Goal: Task Accomplishment & Management: Complete application form

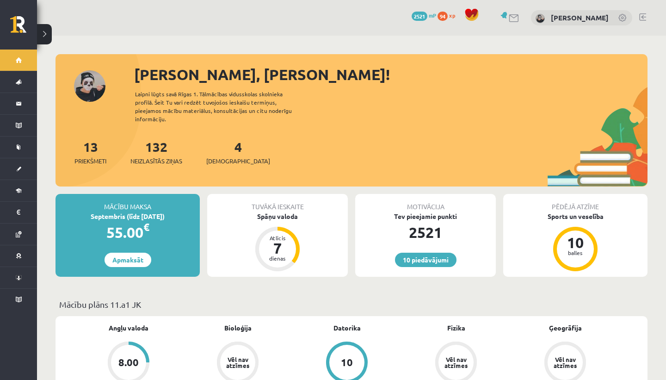
click at [427, 122] on div "Sveika, Vaļerija! Laipni lūgts savā Rīgas 1. Tālmācības vidusskolas skolnieka p…" at bounding box center [352, 124] width 592 height 123
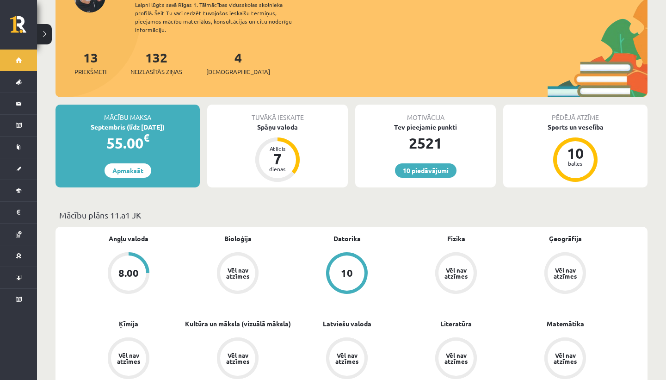
scroll to position [87, 0]
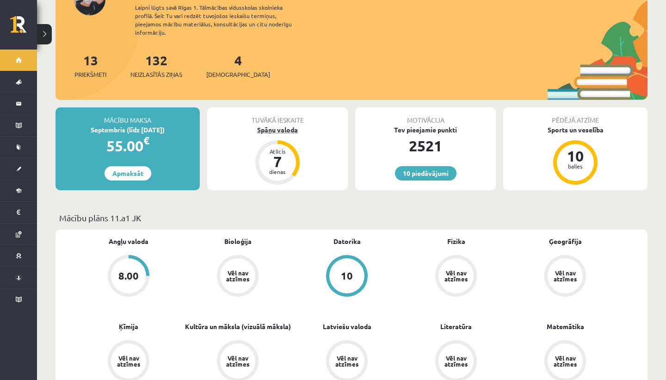
click at [276, 125] on div "Spāņu valoda" at bounding box center [277, 130] width 141 height 10
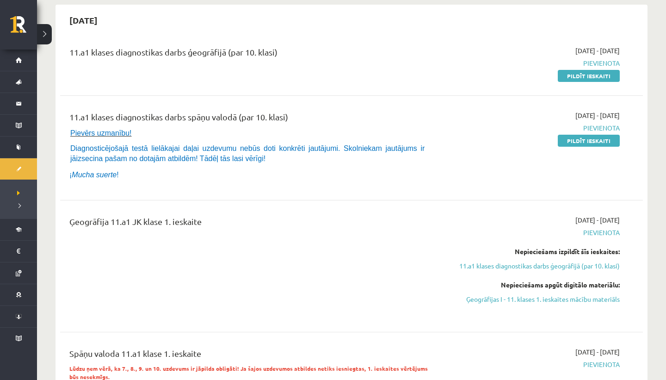
scroll to position [92, 0]
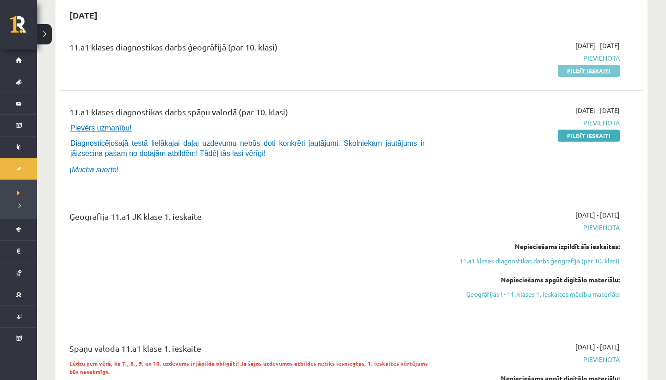
click at [569, 69] on link "Pildīt ieskaiti" at bounding box center [589, 71] width 62 height 12
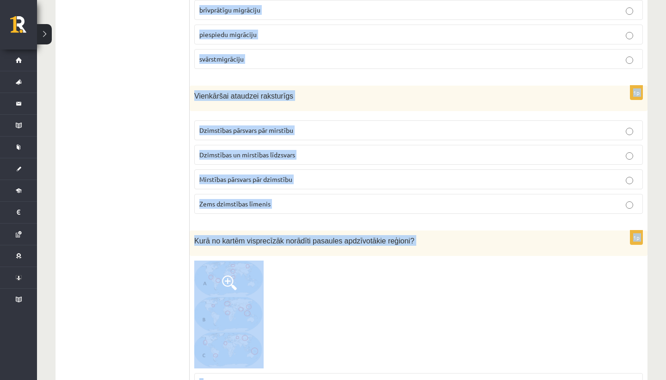
scroll to position [2737, 0]
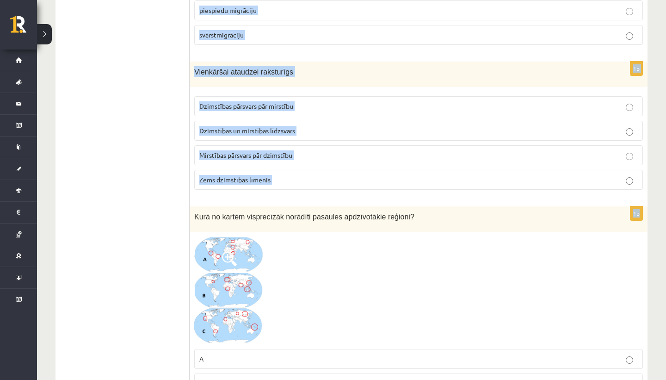
drag, startPoint x: 194, startPoint y: 185, endPoint x: 293, endPoint y: 198, distance: 100.4
copy form "Tadžikistāna un Turkmenistāna ir Ziemeļāzijas valstis Austumāzijas valstis Cent…"
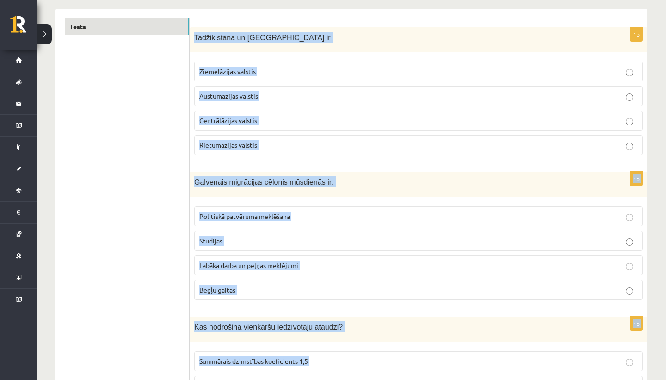
scroll to position [0, 0]
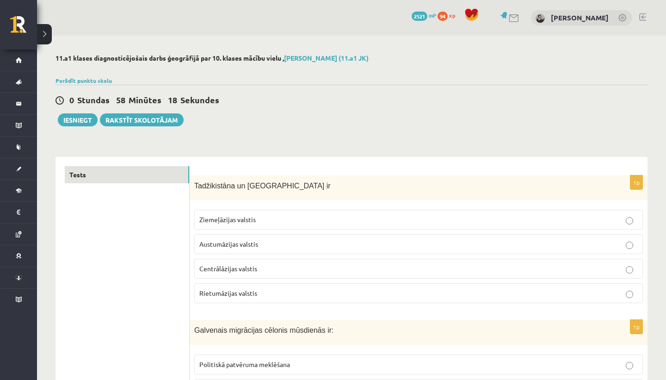
click at [489, 123] on div "0 Stundas 58 Minūtes 18 Sekundes Ieskaite saglabāta! Iesniegt Rakstīt skolotājam" at bounding box center [352, 106] width 592 height 42
click at [371, 270] on p "Centrālāzijas valstis" at bounding box center [418, 269] width 439 height 10
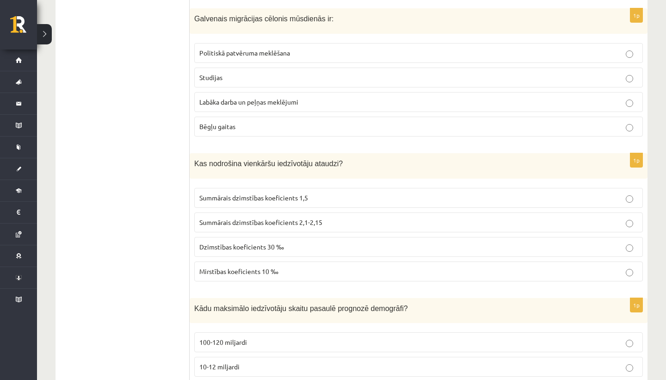
scroll to position [310, 0]
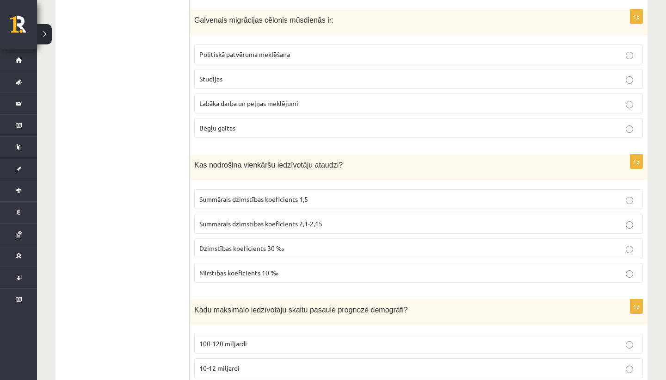
click at [238, 106] on span "Labāka darba un peļņas meklējumi" at bounding box center [248, 103] width 99 height 8
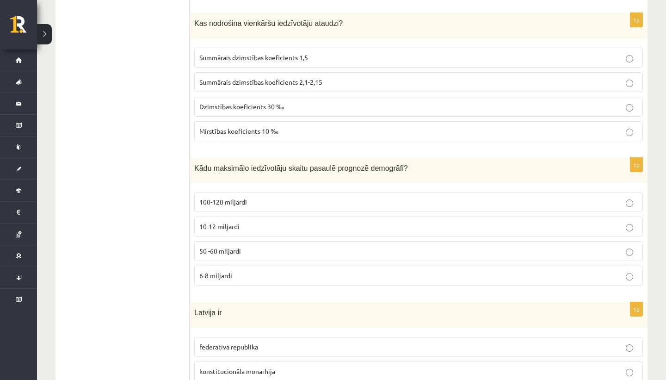
scroll to position [456, 0]
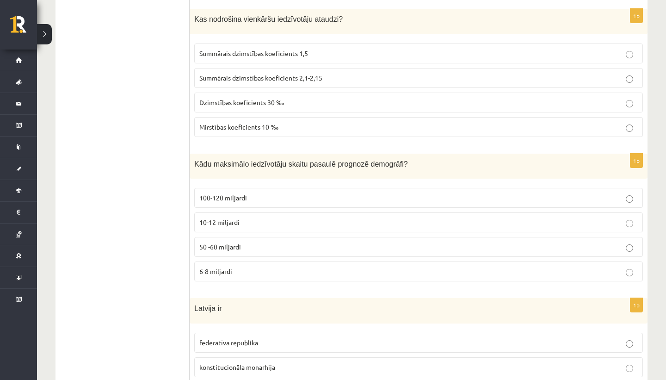
click at [279, 69] on label "Summārais dzimstības koeficients 2,1-2,15" at bounding box center [418, 78] width 449 height 20
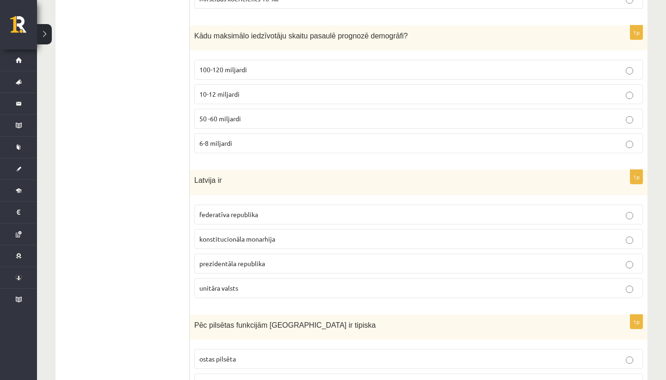
scroll to position [585, 0]
click at [225, 90] on span "10-12 miljardi" at bounding box center [219, 93] width 40 height 8
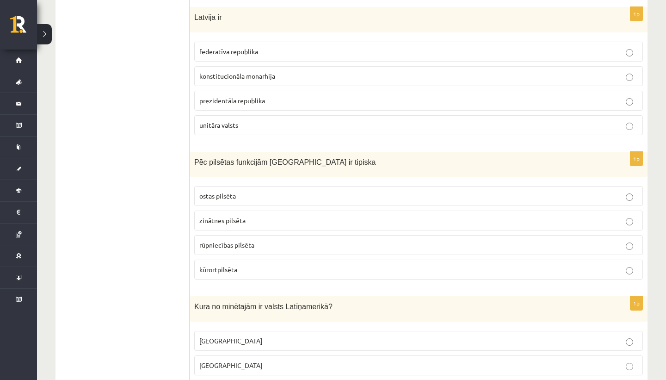
scroll to position [757, 0]
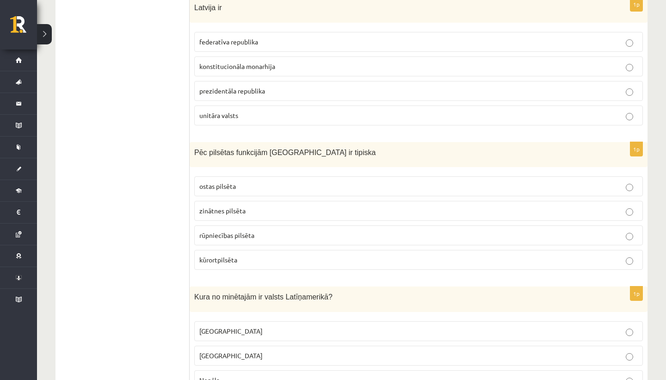
click at [276, 114] on p "unitāra valsts" at bounding box center [418, 116] width 439 height 10
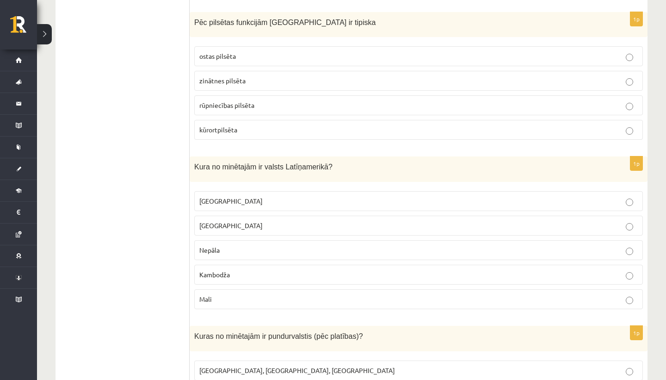
scroll to position [896, 0]
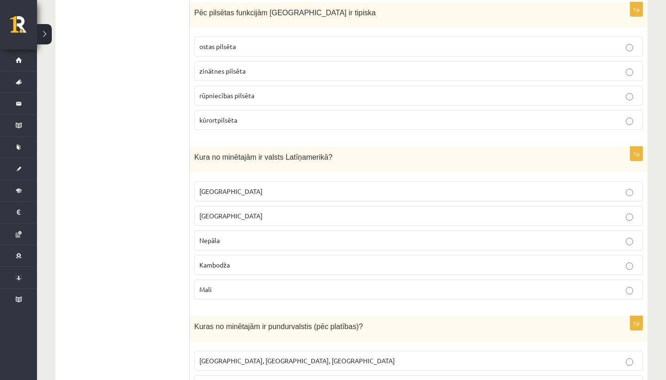
click at [258, 116] on p "kūrortpilsēta" at bounding box center [418, 120] width 439 height 10
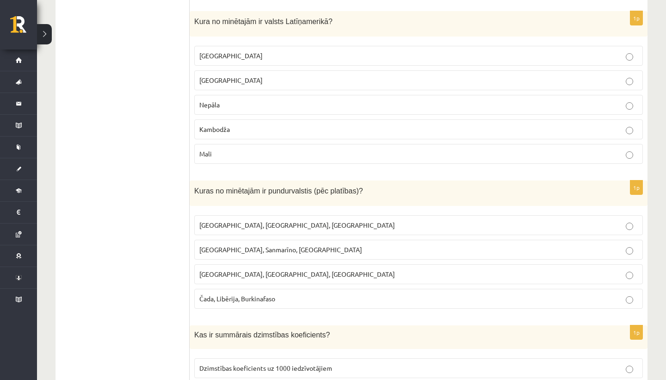
scroll to position [1032, 0]
click at [222, 45] on label "Meksika" at bounding box center [418, 55] width 449 height 20
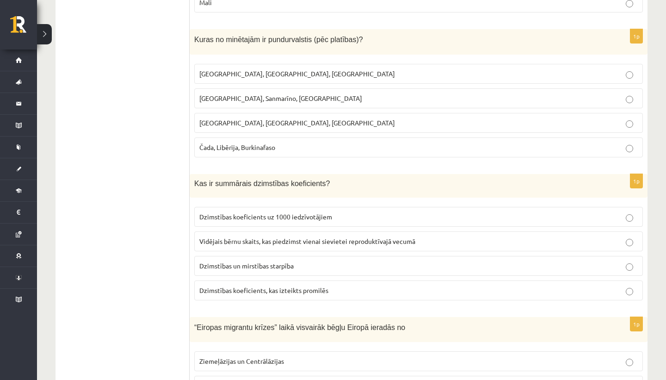
scroll to position [1199, 0]
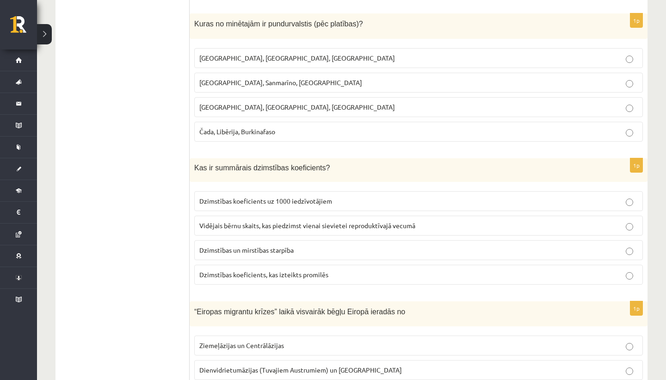
click at [249, 76] on label "Monako, Sanmarīno, Luksemburga" at bounding box center [418, 83] width 449 height 20
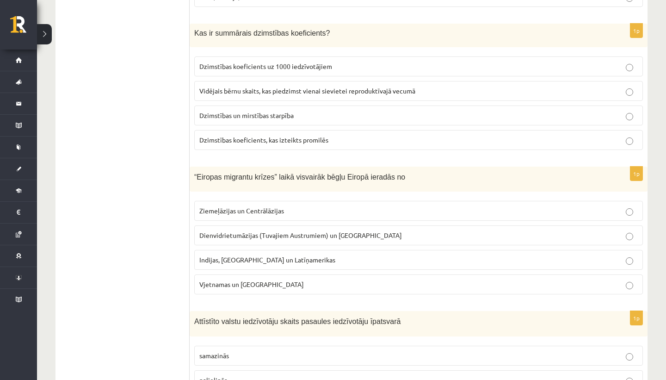
scroll to position [1340, 0]
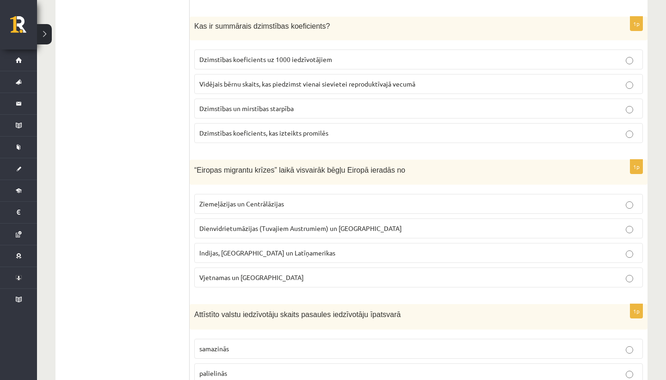
click at [275, 78] on label "Vidējais bērnu skaits, kas piedzimst vienai sievietei reproduktīvajā vecumā" at bounding box center [418, 84] width 449 height 20
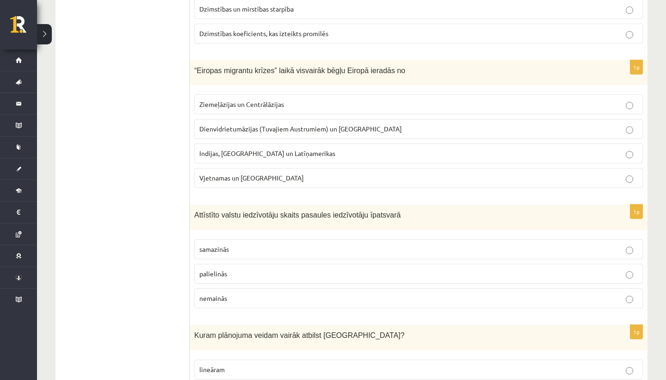
scroll to position [1474, 0]
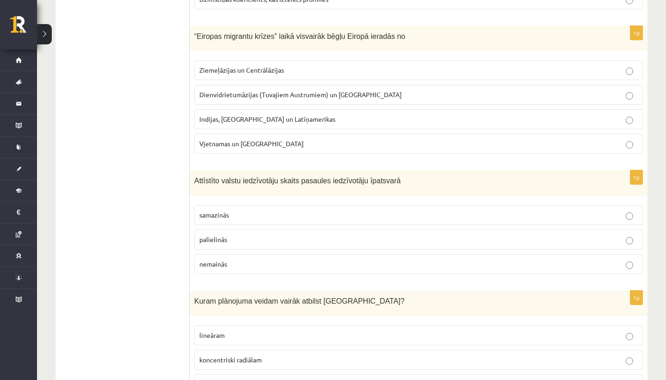
click at [253, 92] on span "Dienvidrietumāzijas (Tuvajiem Austrumiem) un Āfrikas" at bounding box center [300, 94] width 203 height 8
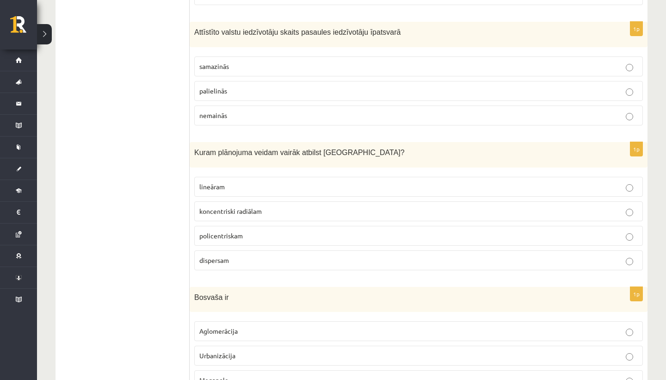
scroll to position [1629, 0]
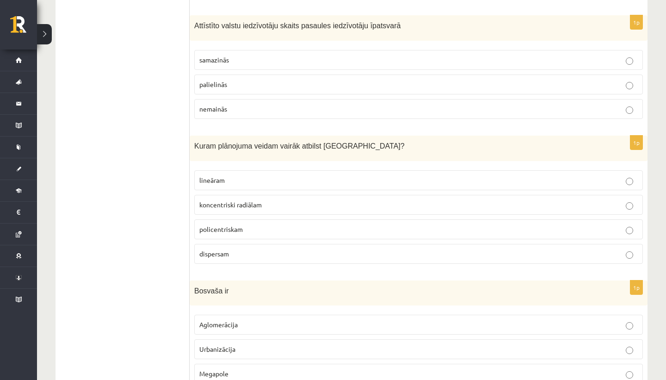
click at [243, 67] on label "samazinās" at bounding box center [418, 60] width 449 height 20
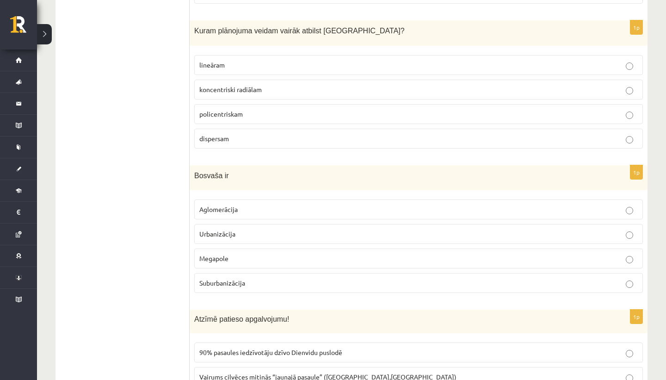
scroll to position [1750, 0]
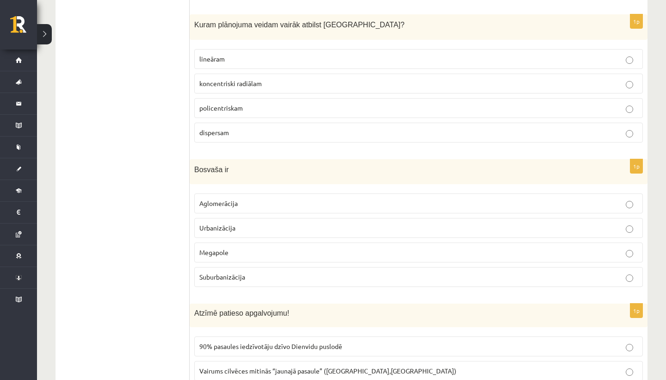
click at [223, 88] on label "koncentriski radiālam" at bounding box center [418, 84] width 449 height 20
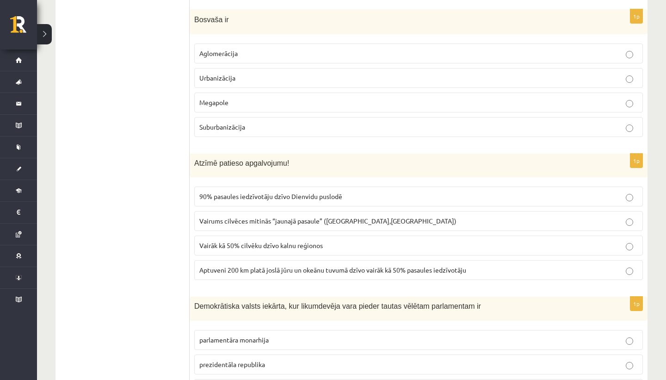
scroll to position [1904, 0]
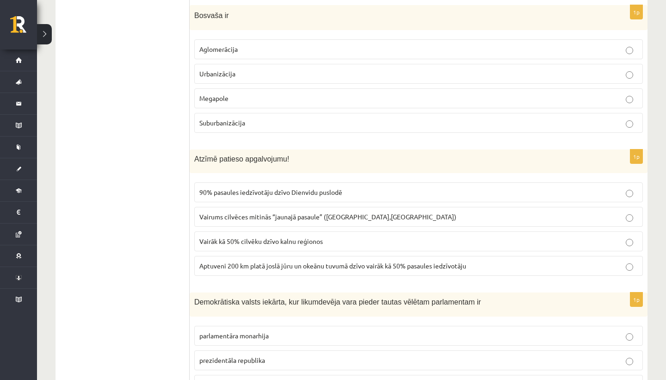
click at [242, 99] on p "Megapole" at bounding box center [418, 98] width 439 height 10
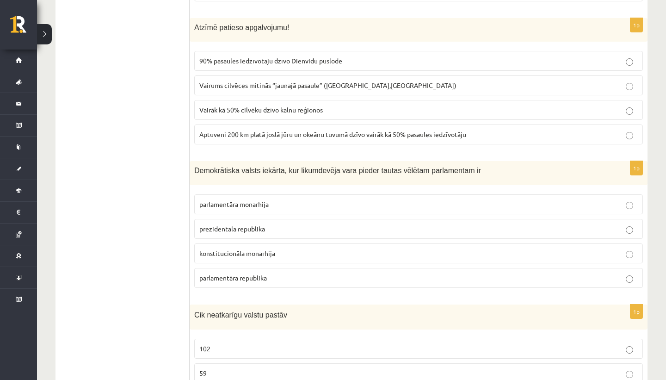
scroll to position [2037, 0]
click at [250, 135] on span "Aptuveni 200 km platā joslā jūru un okeānu tuvumā dzīvo vairāk kā 50% pasaules …" at bounding box center [332, 133] width 267 height 8
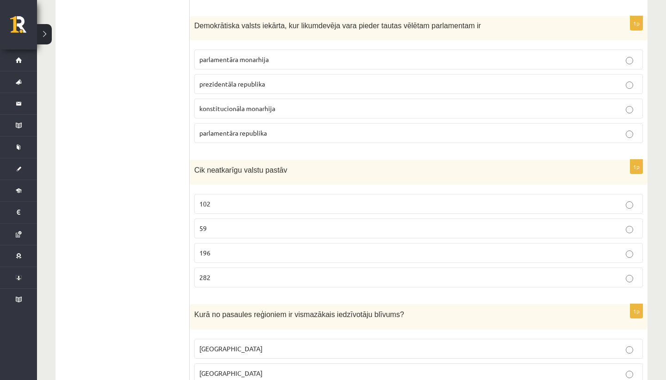
scroll to position [2181, 0]
click at [278, 59] on p "parlamentāra monarhija" at bounding box center [418, 59] width 439 height 10
click at [266, 130] on span "parlamentāra republika" at bounding box center [233, 132] width 68 height 8
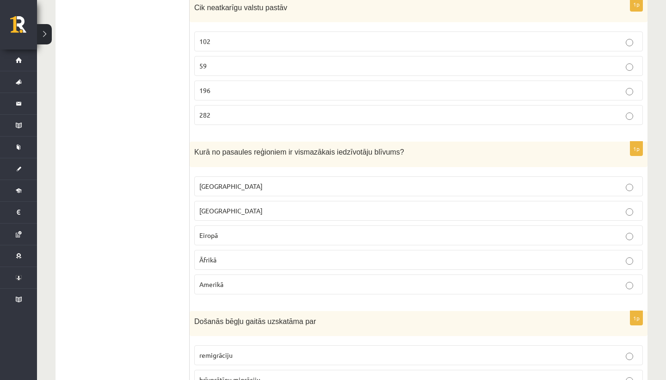
scroll to position [2345, 0]
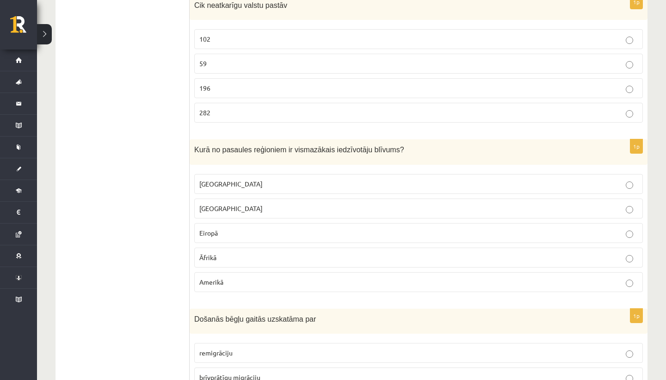
click at [243, 88] on p "196" at bounding box center [418, 88] width 439 height 10
click at [267, 181] on p "Austrālijā" at bounding box center [418, 184] width 439 height 10
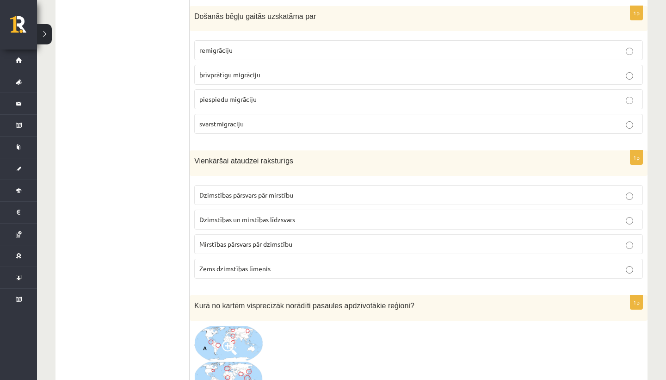
scroll to position [2660, 0]
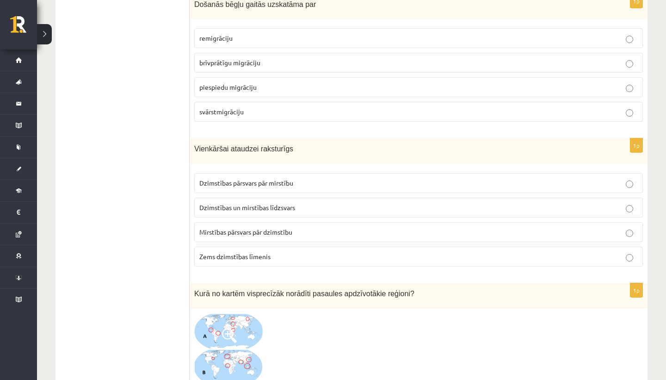
click at [240, 82] on p "piespiedu migrāciju" at bounding box center [418, 87] width 439 height 10
click at [273, 211] on p "Dzimstības un mirstības līdzsvars" at bounding box center [418, 208] width 439 height 10
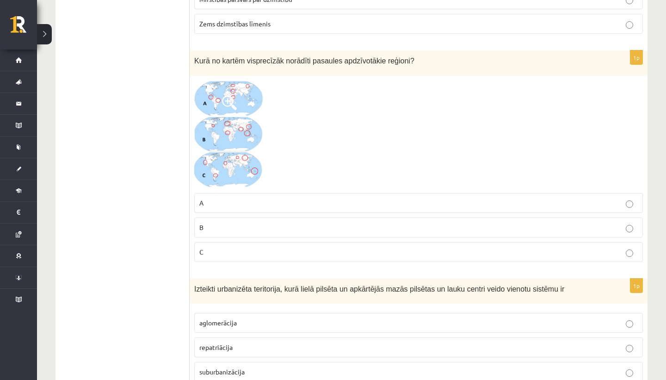
scroll to position [2895, 0]
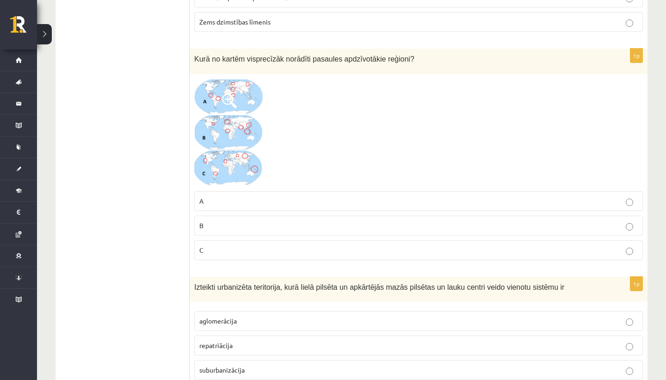
click at [225, 248] on p "C" at bounding box center [418, 250] width 439 height 10
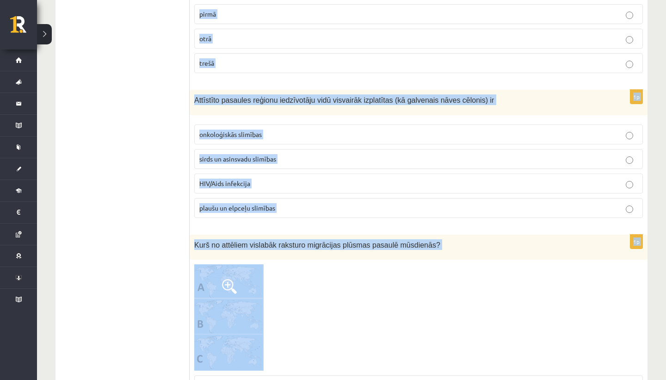
scroll to position [4131, 0]
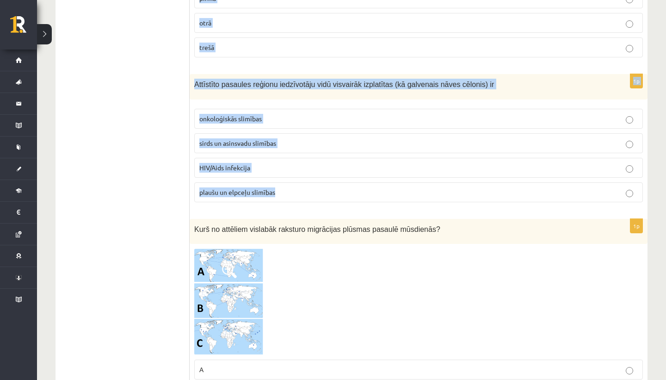
drag, startPoint x: 194, startPoint y: 18, endPoint x: 322, endPoint y: 197, distance: 220.2
copy form "Izteikti urbanizēta teritorija, kurā lielā pilsēta un apkārtējās mazās pilsētas…"
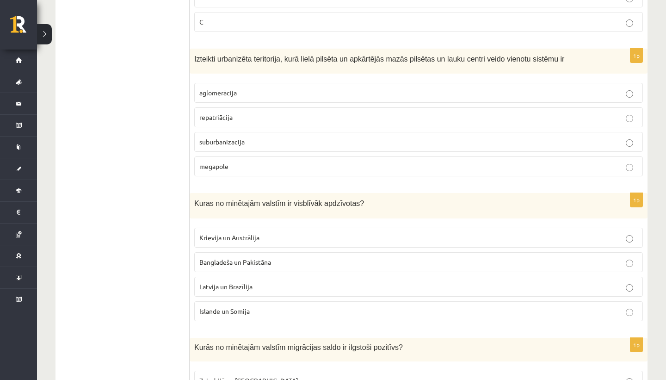
scroll to position [3170, 0]
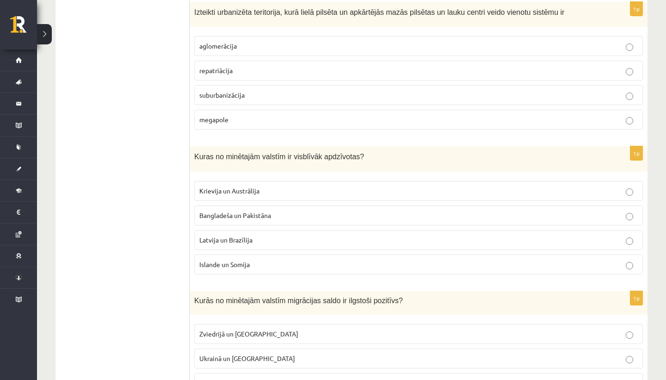
click at [252, 41] on p "aglomerācija" at bounding box center [418, 46] width 439 height 10
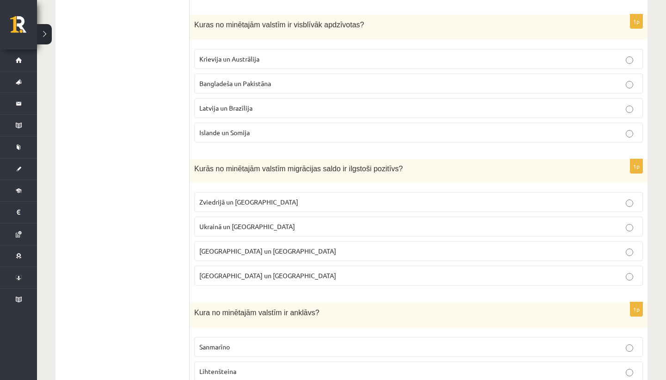
scroll to position [3310, 0]
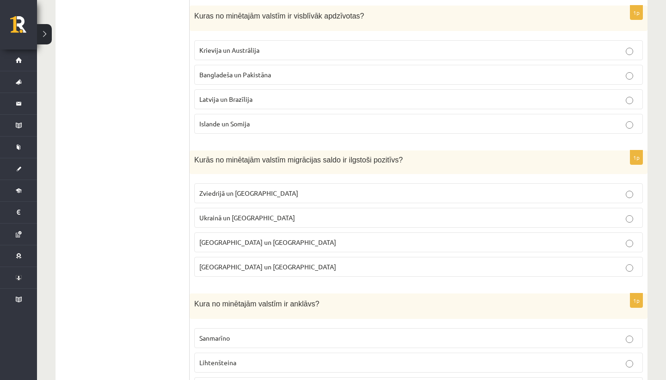
click at [229, 70] on span "Bangladeša un Pakistāna" at bounding box center [235, 74] width 72 height 8
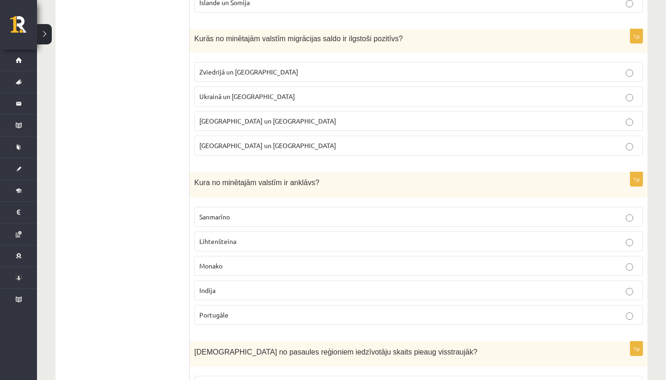
scroll to position [3448, 0]
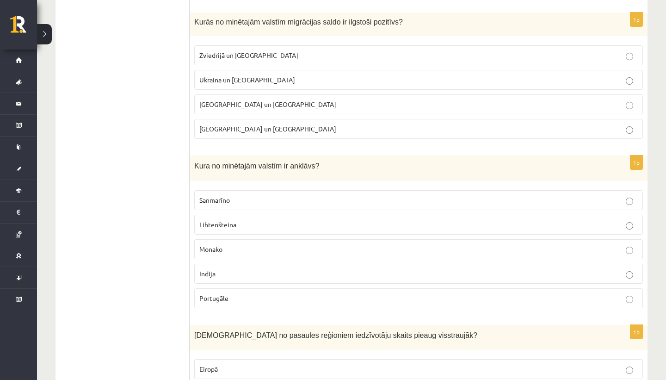
click at [270, 55] on p "Zviedrijā un ASV" at bounding box center [418, 55] width 439 height 10
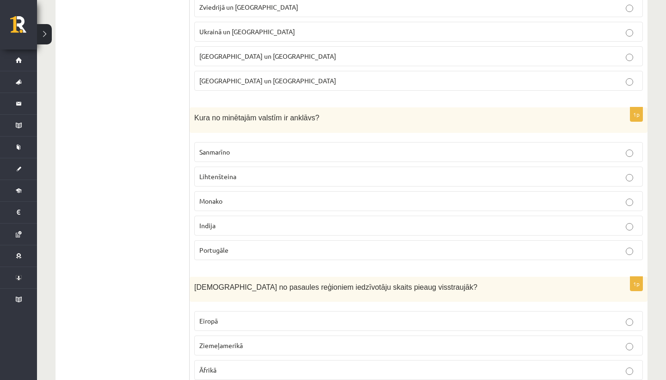
scroll to position [3510, 0]
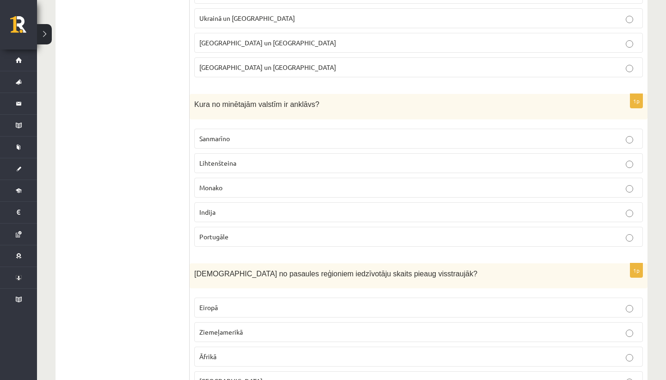
click at [288, 134] on p "Sanmarīno" at bounding box center [418, 139] width 439 height 10
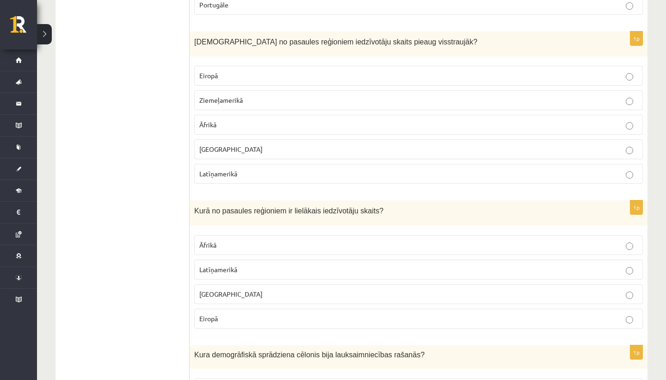
scroll to position [3747, 0]
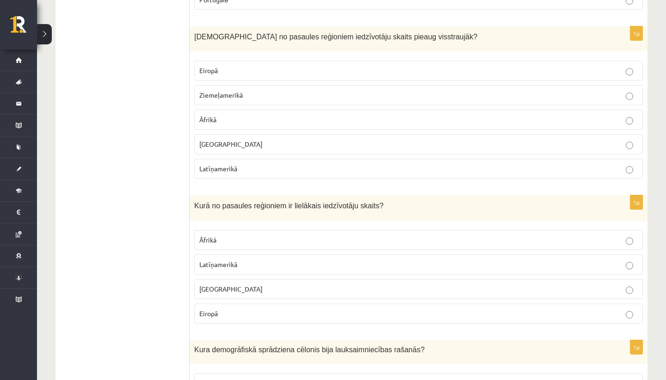
click at [216, 119] on span "Āfrikā" at bounding box center [207, 119] width 17 height 8
click at [248, 288] on p "Āzijā" at bounding box center [418, 289] width 439 height 10
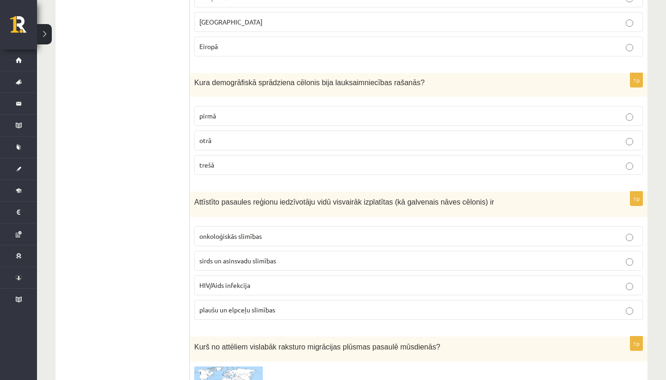
scroll to position [4024, 0]
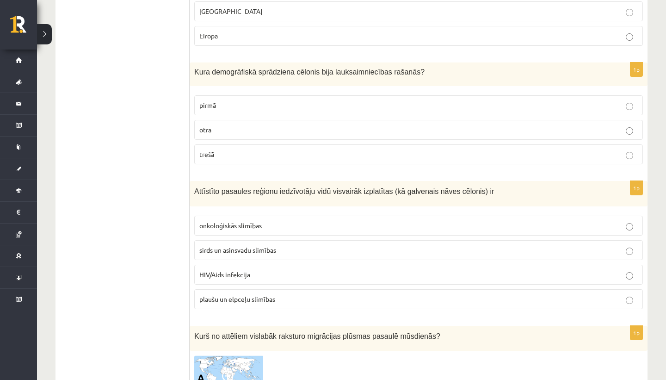
click at [214, 91] on fieldset "pirmā otrā trešā" at bounding box center [418, 129] width 449 height 76
click at [222, 105] on p "pirmā" at bounding box center [418, 105] width 439 height 10
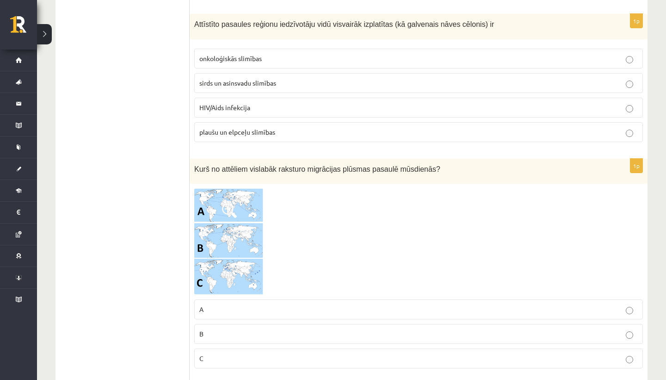
scroll to position [4204, 0]
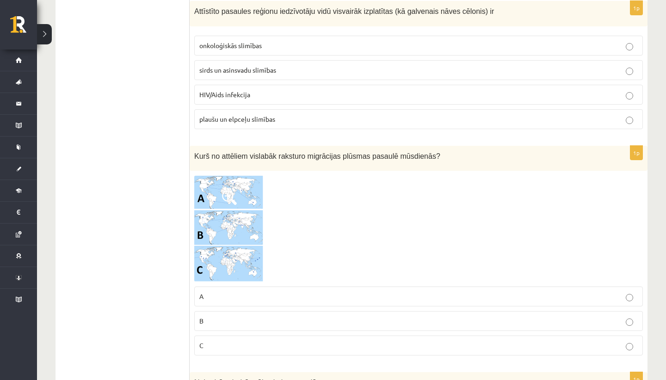
click at [283, 65] on p "sirds un asinsvadu slimības" at bounding box center [418, 70] width 439 height 10
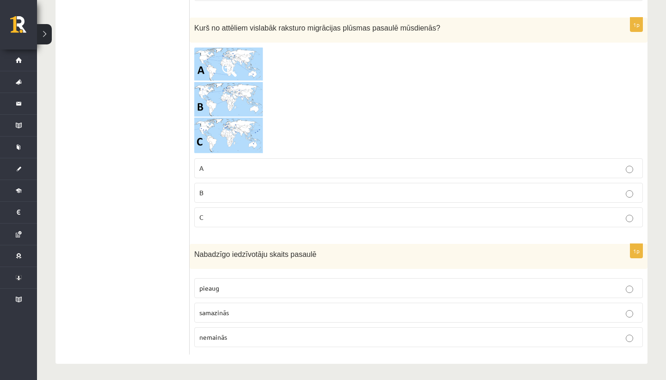
scroll to position [4326, 0]
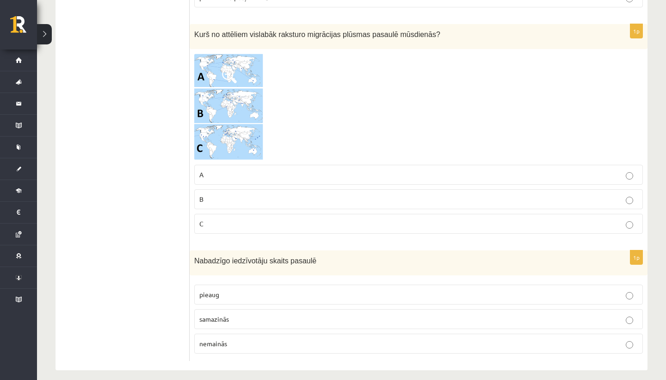
click at [284, 200] on p "B" at bounding box center [418, 199] width 439 height 10
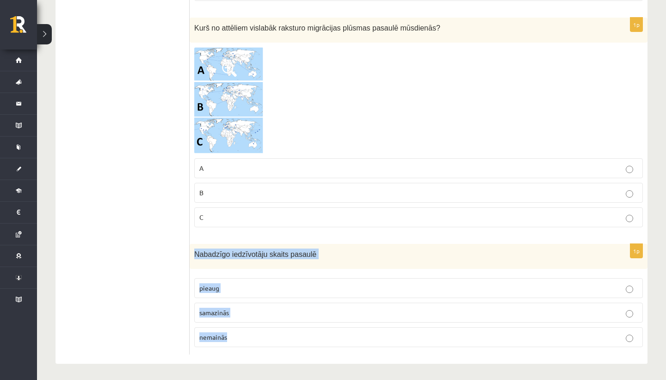
drag, startPoint x: 195, startPoint y: 251, endPoint x: 285, endPoint y: 368, distance: 148.1
copy div "Nabadzīgo iedzīvotāju skaits pasaulē pieaug samazinās nemainās"
click at [224, 313] on span "samazinās" at bounding box center [214, 312] width 30 height 8
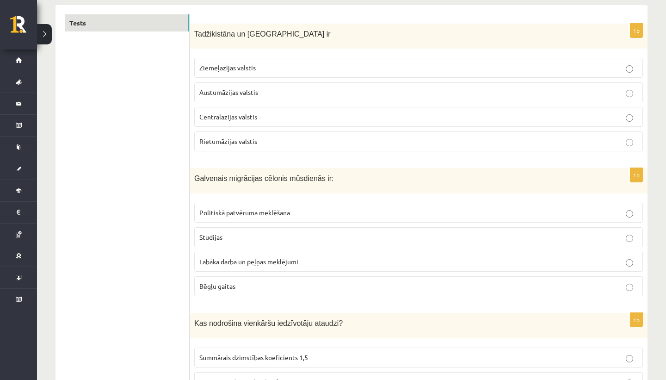
scroll to position [0, 0]
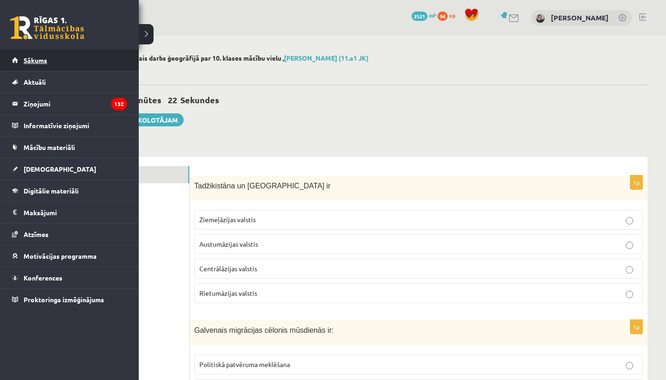
click at [22, 55] on link "Sākums" at bounding box center [69, 60] width 115 height 21
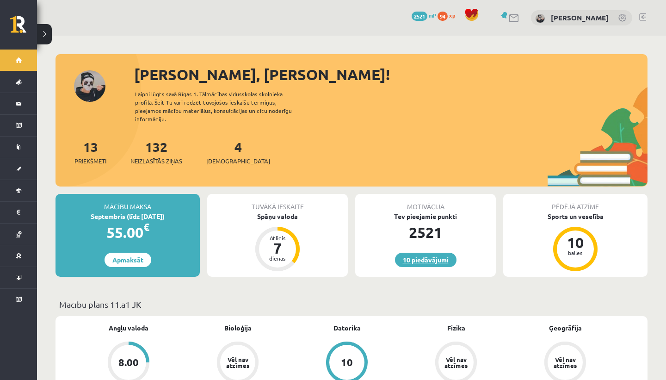
click at [424, 253] on link "10 piedāvājumi" at bounding box center [426, 260] width 62 height 14
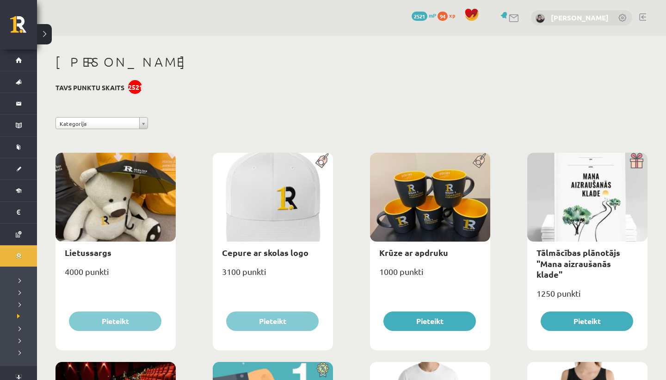
click at [584, 18] on link "[PERSON_NAME]" at bounding box center [580, 17] width 58 height 9
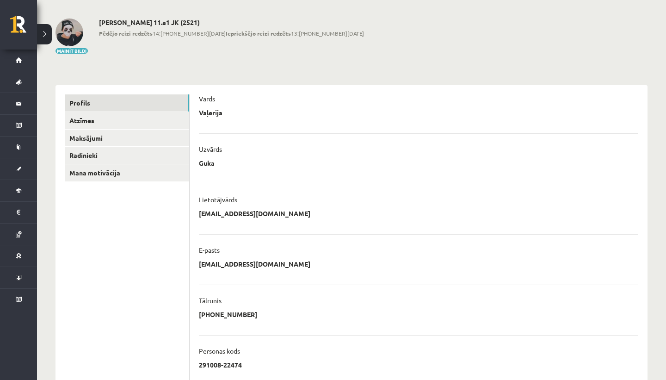
scroll to position [43, 0]
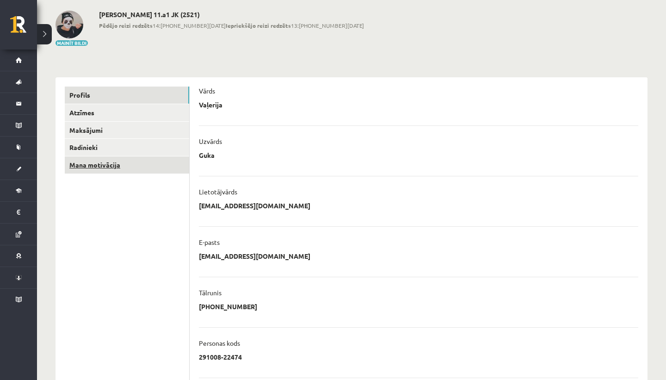
click at [148, 165] on link "Mana motivācija" at bounding box center [127, 164] width 124 height 17
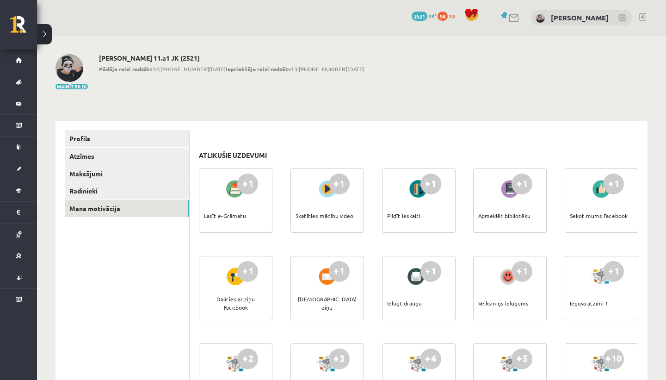
click at [428, 17] on span "2521" at bounding box center [420, 16] width 16 height 9
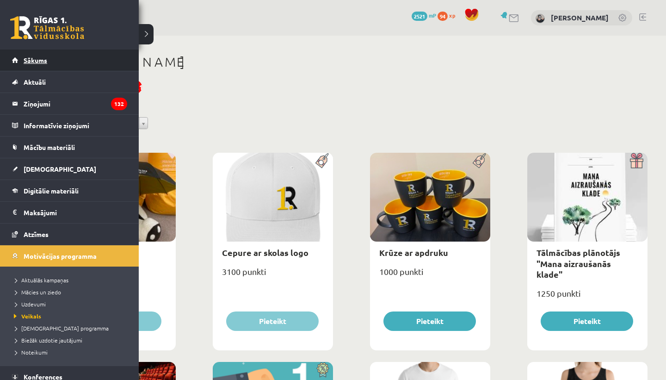
click at [20, 53] on link "Sākums" at bounding box center [69, 60] width 115 height 21
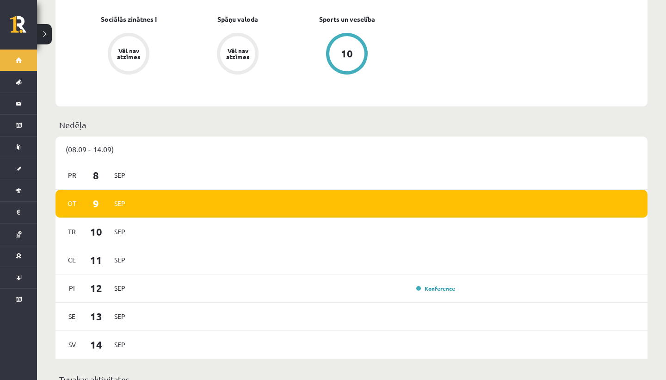
scroll to position [480, 0]
